Goal: Information Seeking & Learning: Learn about a topic

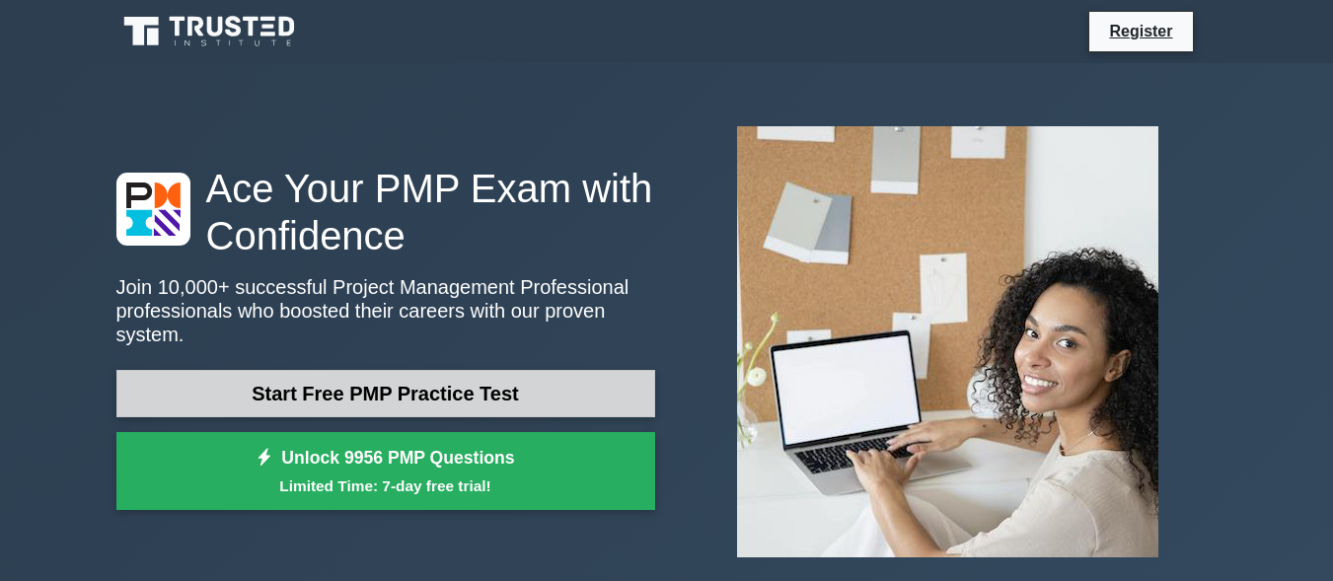
click at [472, 379] on link "Start Free PMP Practice Test" at bounding box center [385, 393] width 539 height 47
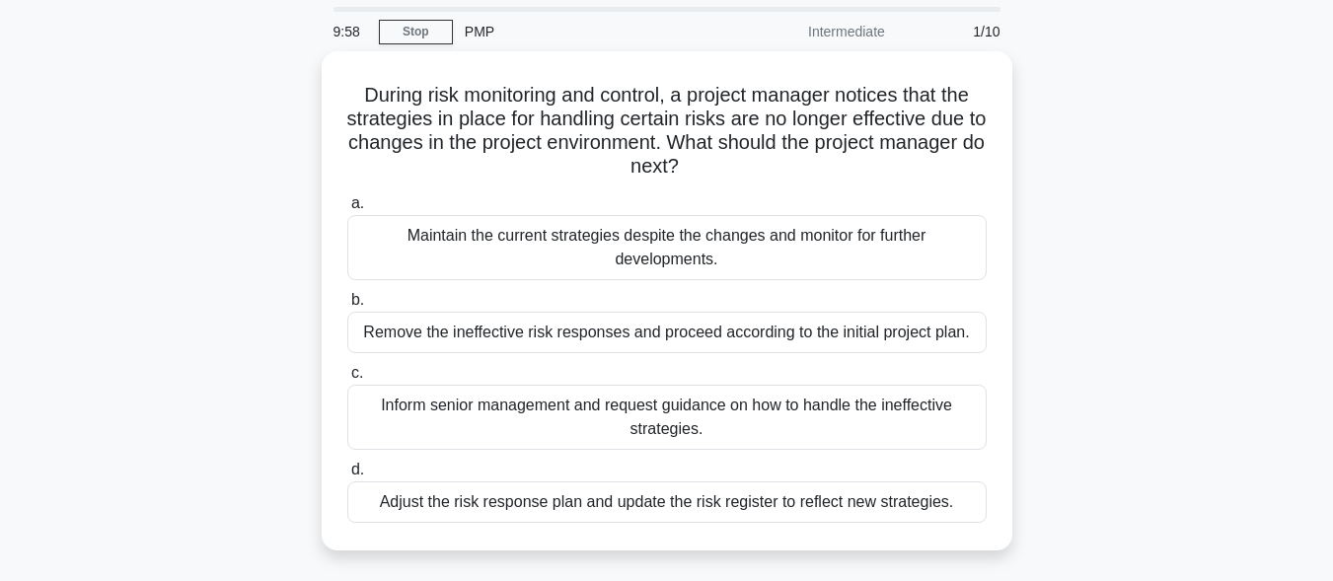
scroll to position [99, 0]
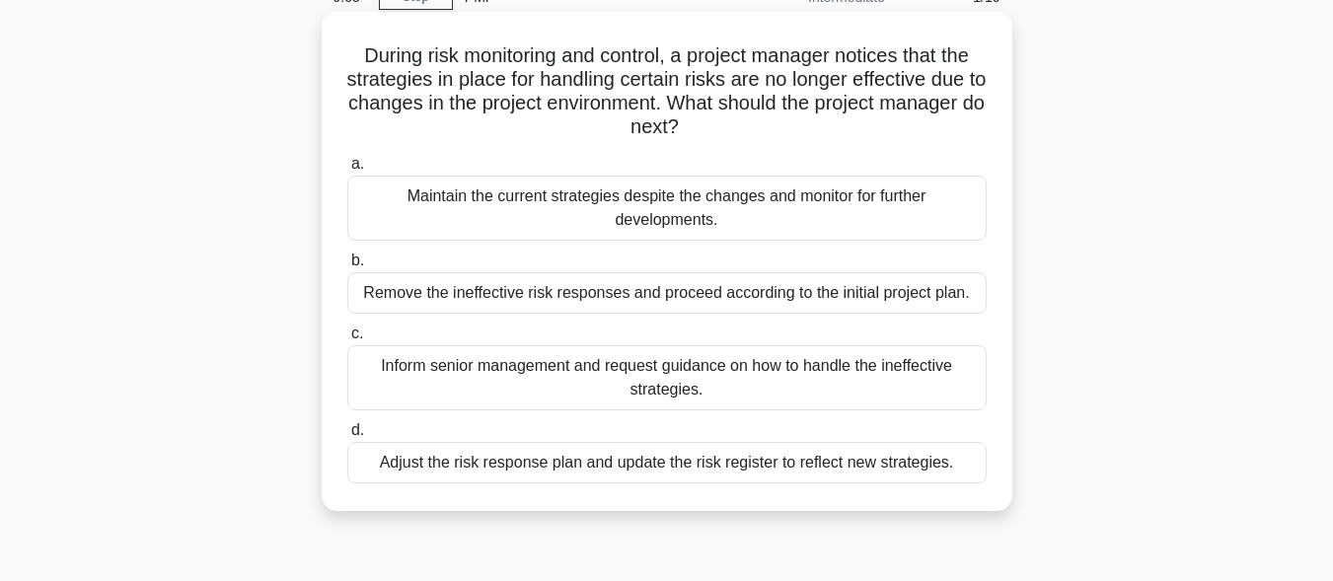
click at [784, 461] on div "Adjust the risk response plan and update the risk register to reflect new strat…" at bounding box center [667, 462] width 640 height 41
click at [347, 437] on input "d. Adjust the risk response plan and update the risk register to reflect new st…" at bounding box center [347, 430] width 0 height 13
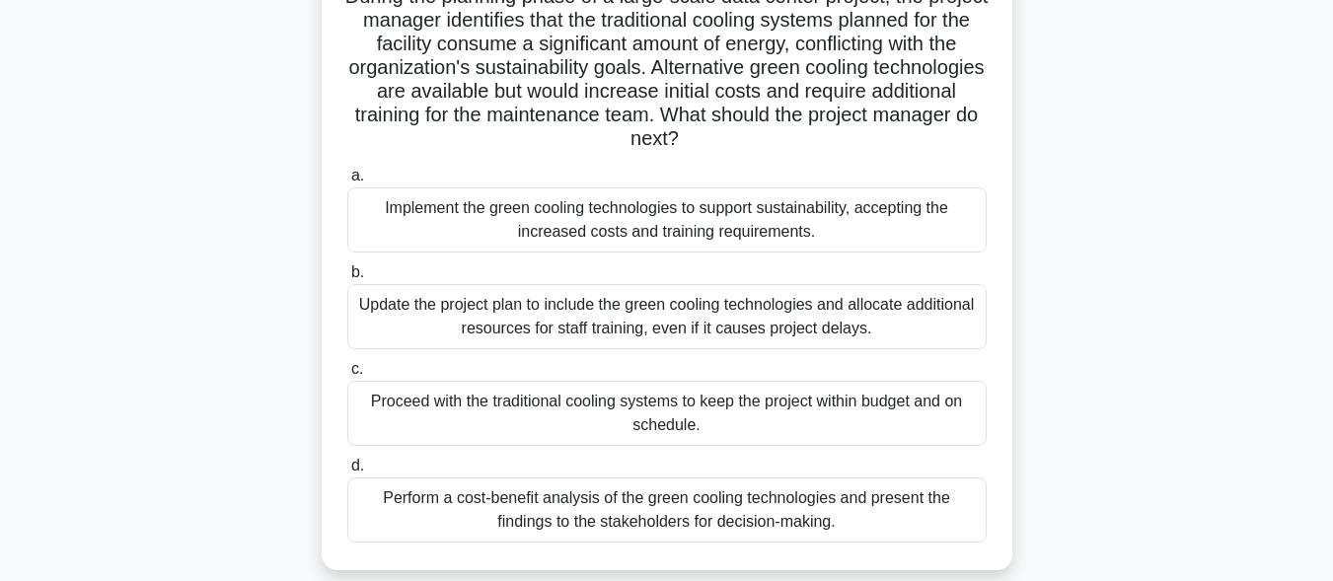
scroll to position [197, 0]
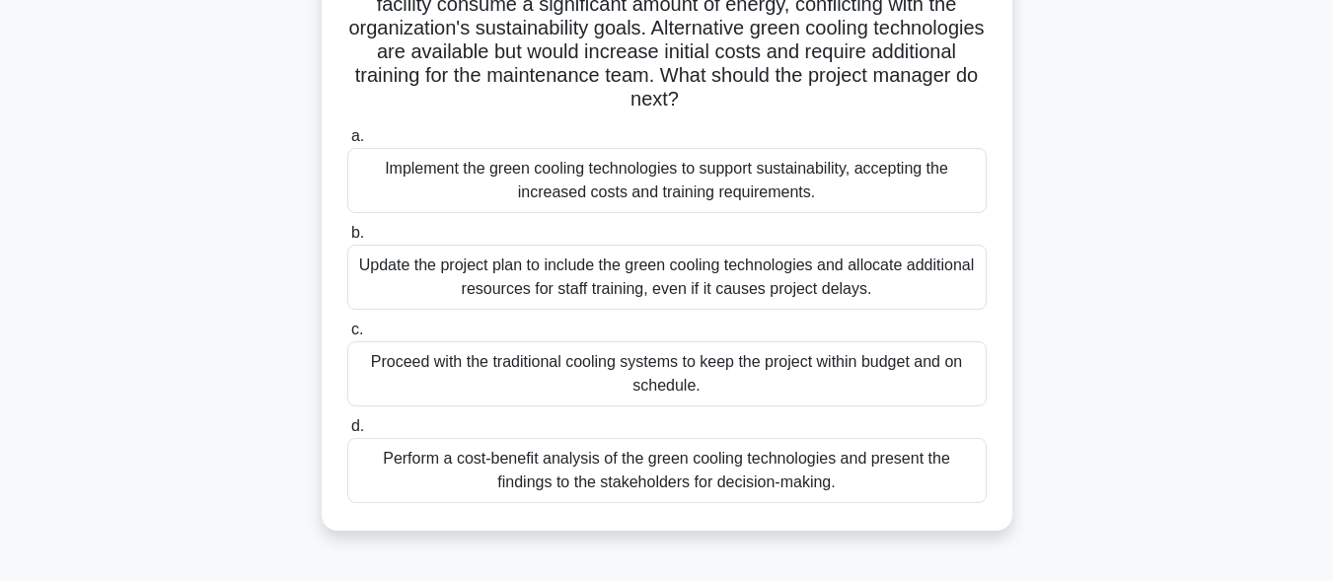
click at [664, 464] on div "Perform a cost-benefit analysis of the green cooling technologies and present t…" at bounding box center [667, 470] width 640 height 65
click at [347, 433] on input "d. Perform a cost-benefit analysis of the green cooling technologies and presen…" at bounding box center [347, 426] width 0 height 13
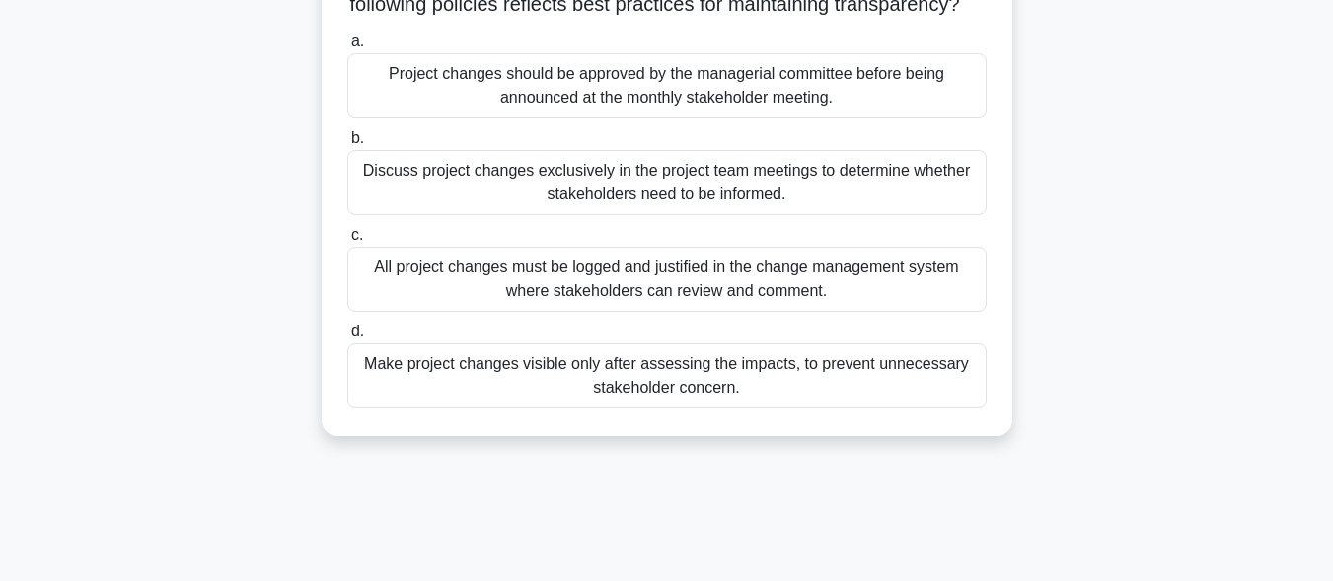
click at [616, 210] on div "Discuss project changes exclusively in the project team meetings to determine w…" at bounding box center [667, 182] width 640 height 65
click at [347, 145] on input "b. Discuss project changes exclusively in the project team meetings to determin…" at bounding box center [347, 138] width 0 height 13
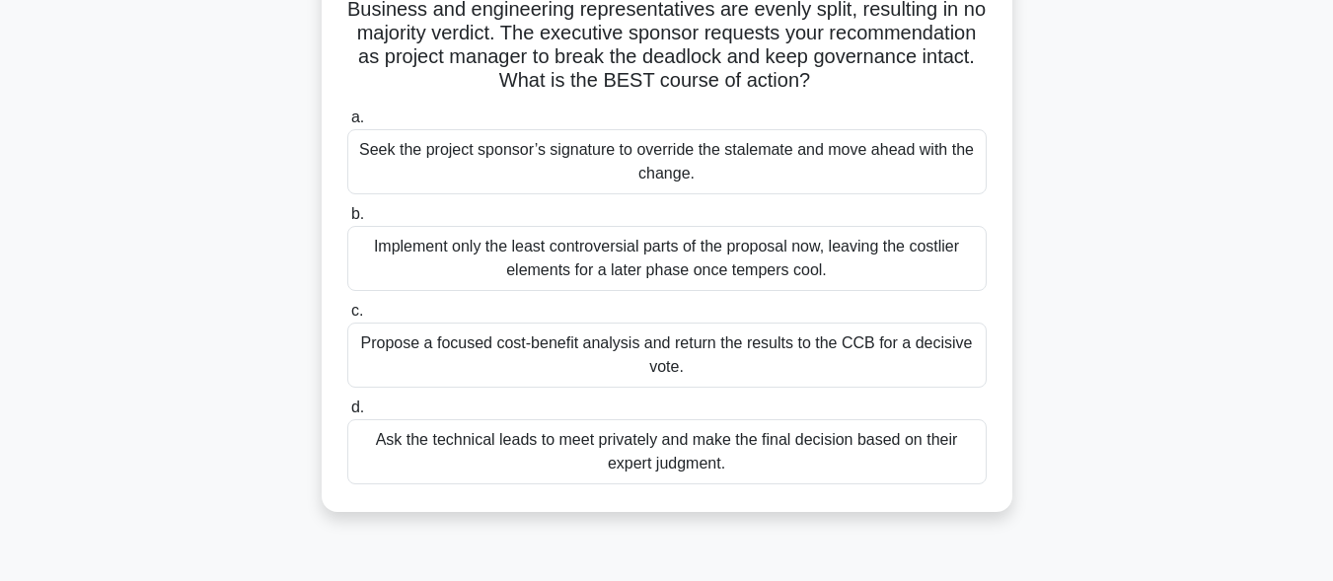
scroll to position [99, 0]
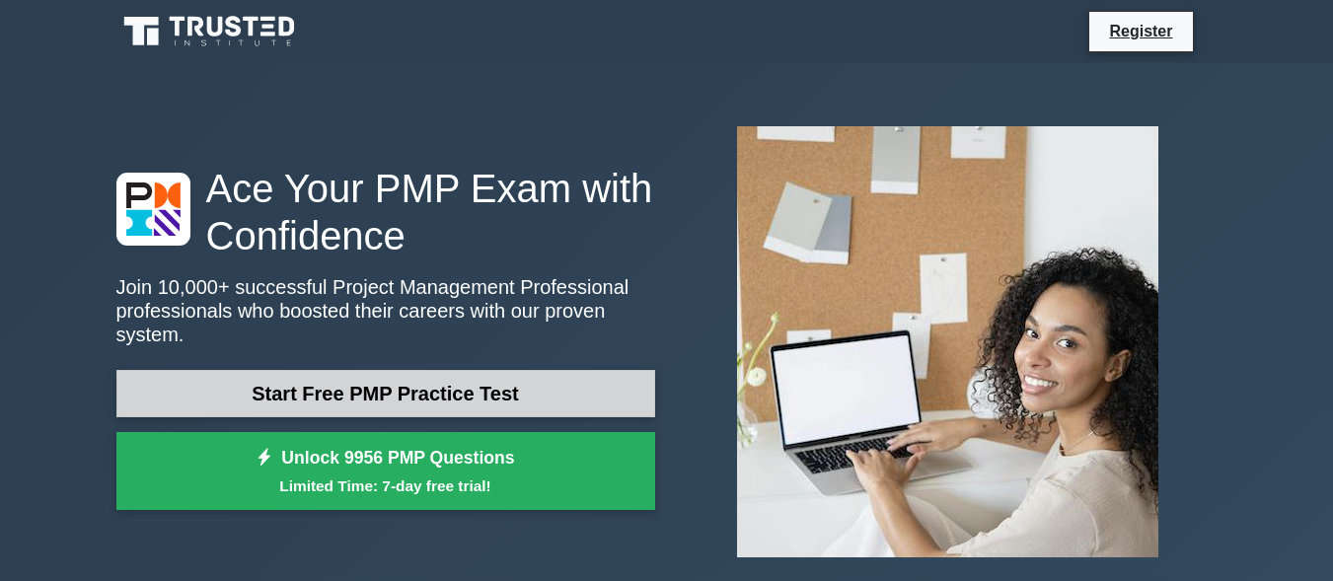
click at [464, 386] on link "Start Free PMP Practice Test" at bounding box center [385, 393] width 539 height 47
click at [482, 391] on link "Start Free PMP Practice Test" at bounding box center [385, 393] width 539 height 47
click at [410, 388] on link "Start Free PMP Practice Test" at bounding box center [385, 393] width 539 height 47
